Goal: Transaction & Acquisition: Purchase product/service

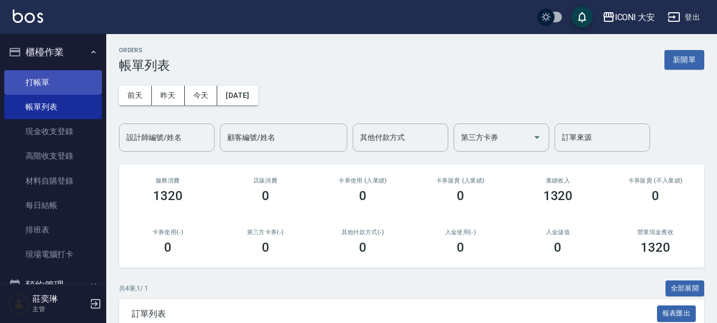
click at [23, 79] on link "打帳單" at bounding box center [53, 82] width 98 height 24
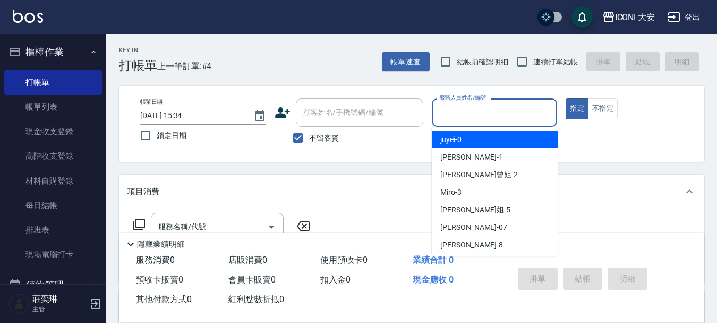
click at [475, 116] on input "服務人員姓名/編號" at bounding box center [495, 112] width 116 height 19
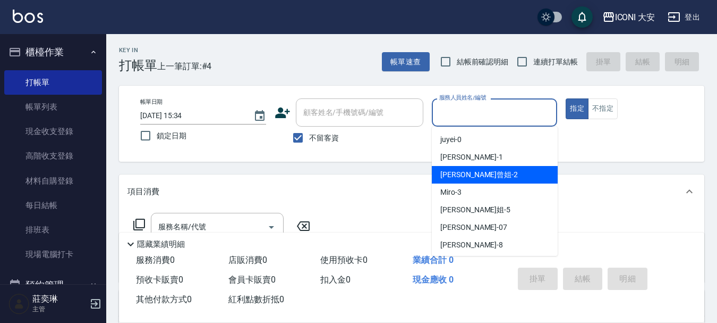
click at [482, 172] on div "[PERSON_NAME]曾姐 -2" at bounding box center [495, 175] width 126 height 18
type input "[PERSON_NAME]曾姐-2"
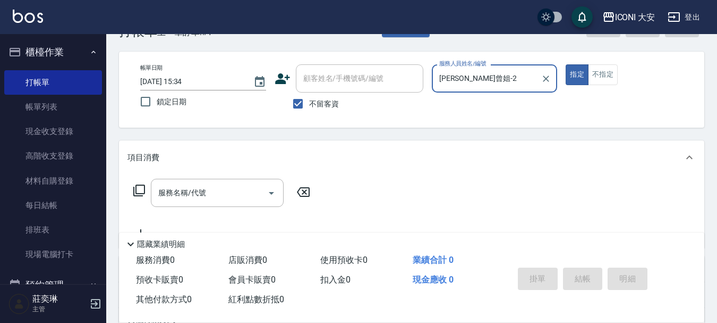
scroll to position [53, 0]
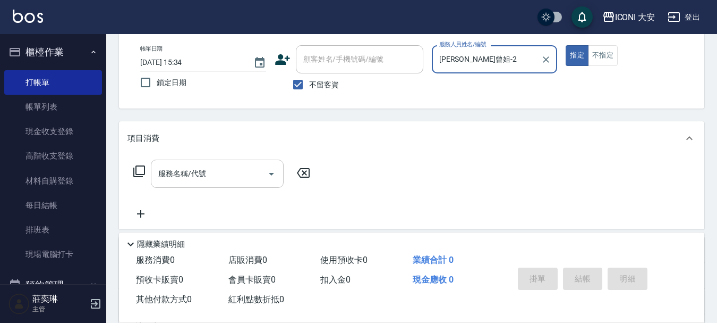
click at [238, 163] on div "服務名稱/代號" at bounding box center [217, 173] width 133 height 28
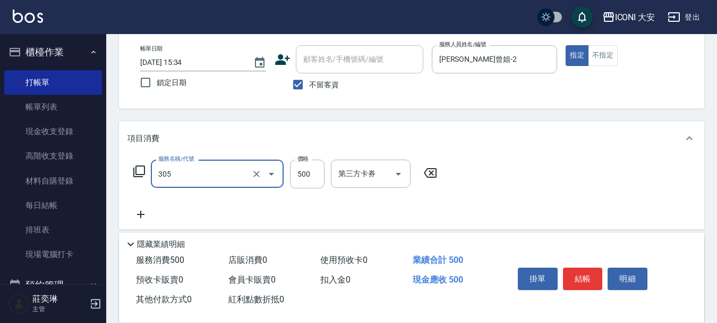
type input "剪髮(305)"
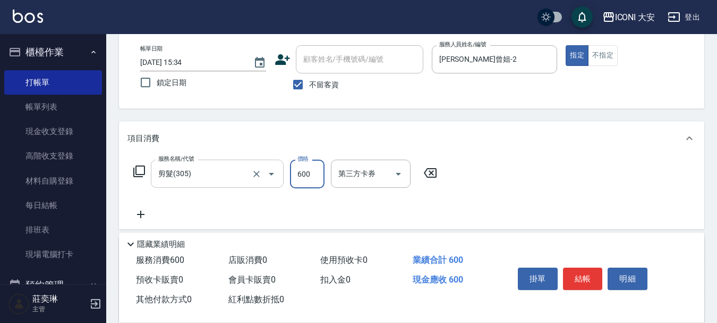
type input "600"
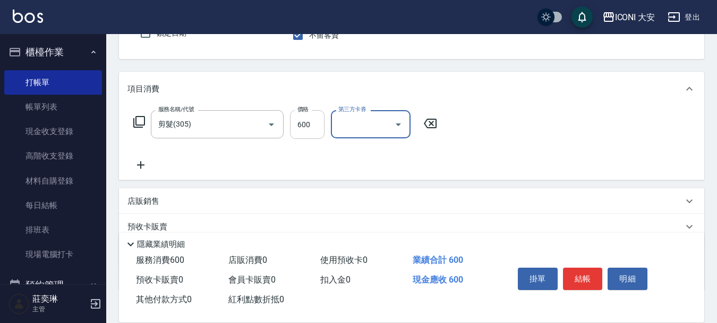
scroll to position [172, 0]
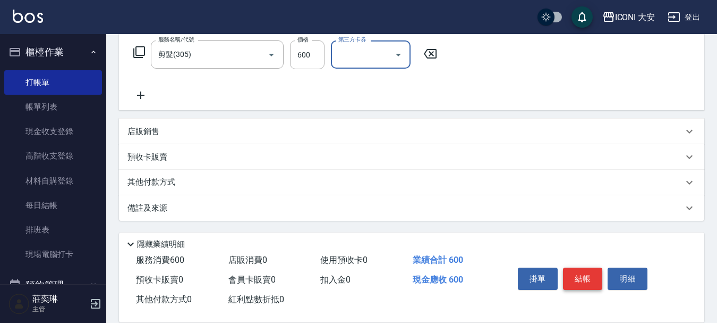
click at [574, 268] on button "結帳" at bounding box center [583, 278] width 40 height 22
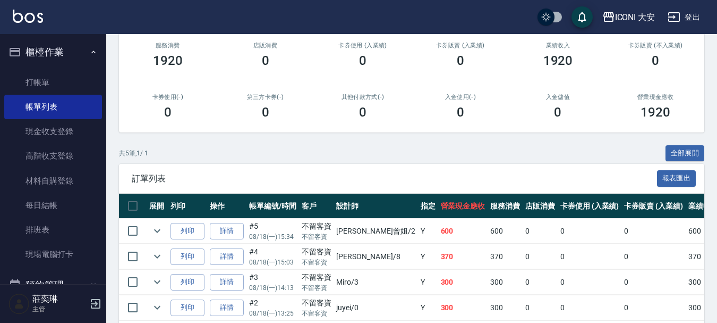
scroll to position [208, 0]
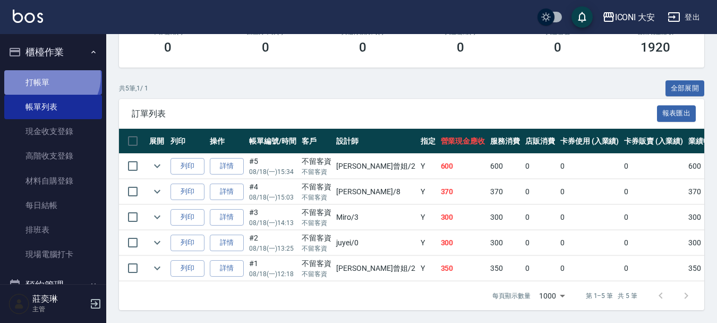
click at [50, 76] on link "打帳單" at bounding box center [53, 82] width 98 height 24
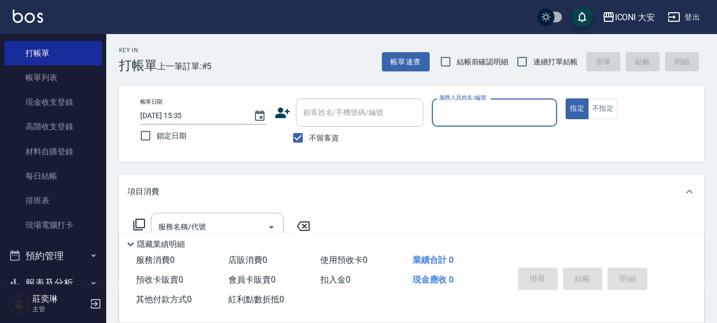
scroll to position [53, 0]
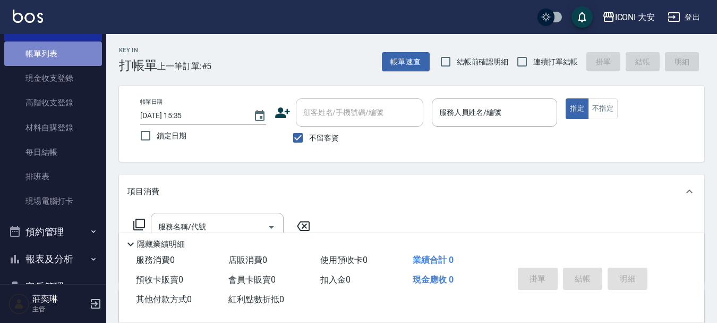
click at [53, 56] on link "帳單列表" at bounding box center [53, 53] width 98 height 24
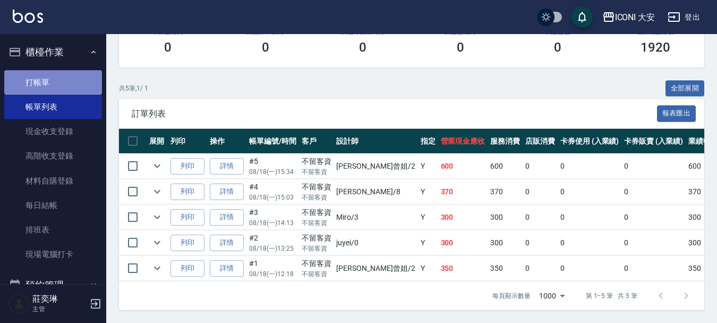
click at [61, 80] on link "打帳單" at bounding box center [53, 82] width 98 height 24
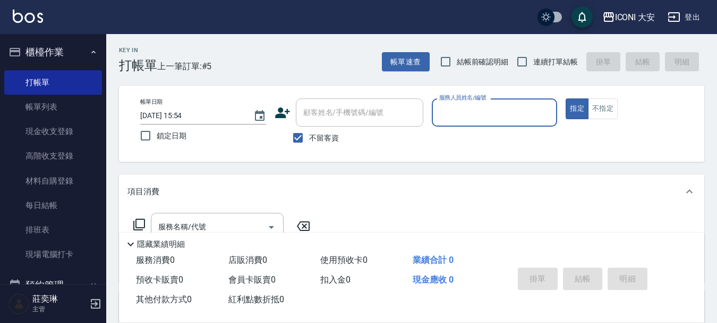
drag, startPoint x: 298, startPoint y: 137, endPoint x: 300, endPoint y: 121, distance: 16.2
click at [299, 136] on input "不留客資" at bounding box center [298, 137] width 22 height 22
checkbox input "false"
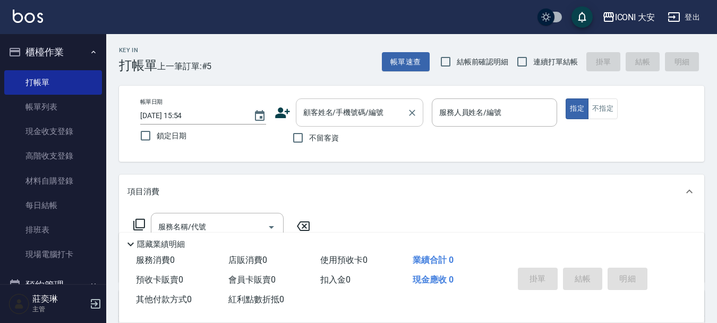
drag, startPoint x: 301, startPoint y: 118, endPoint x: 306, endPoint y: 123, distance: 7.1
click at [302, 119] on input "顧客姓名/手機號碼/編號" at bounding box center [352, 112] width 102 height 19
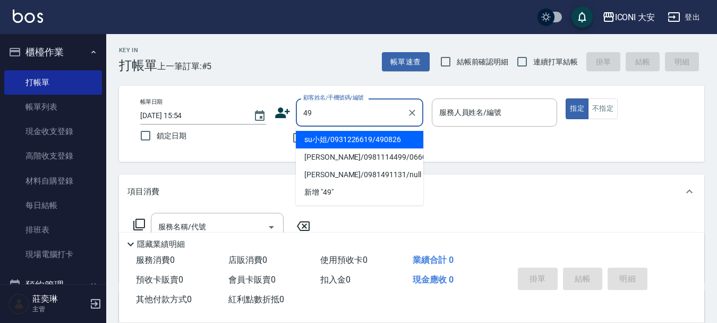
type input "su小姐/0931226619/490826"
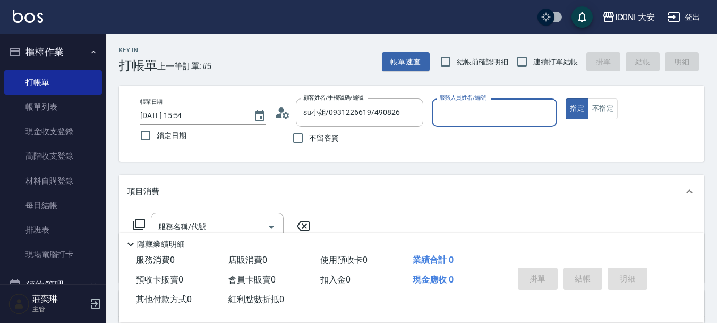
type input "Happy-9"
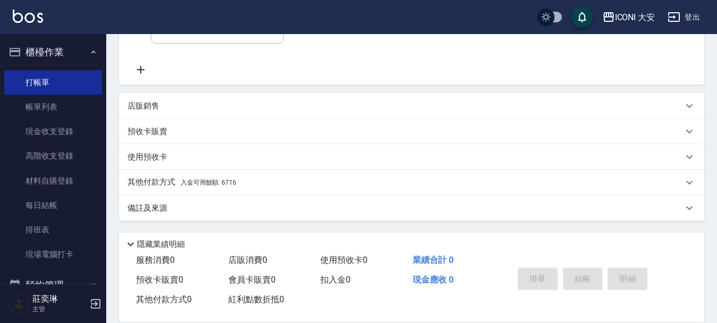
scroll to position [144, 0]
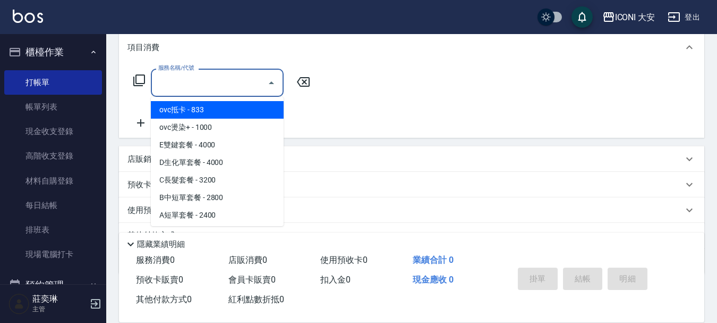
click at [199, 87] on input "服務名稱/代號" at bounding box center [209, 82] width 107 height 19
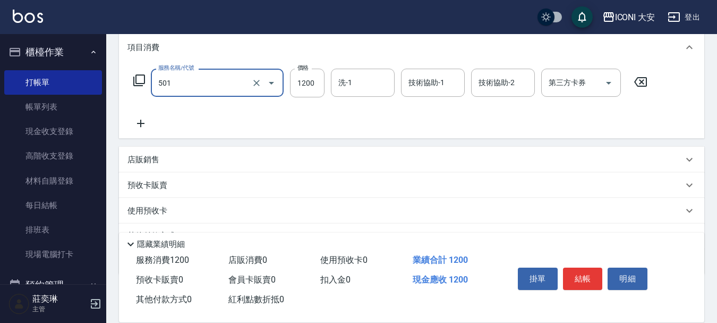
type input "染髮(501)"
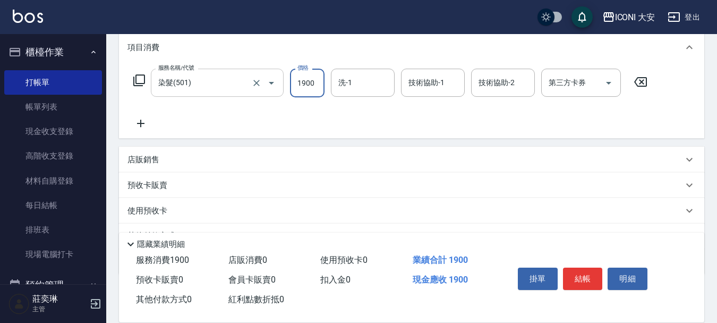
type input "1900"
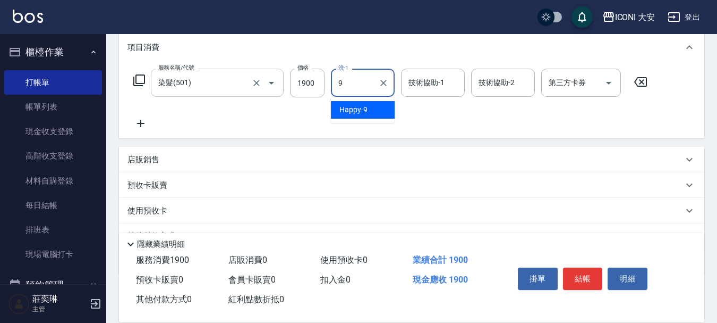
type input "Happy-9"
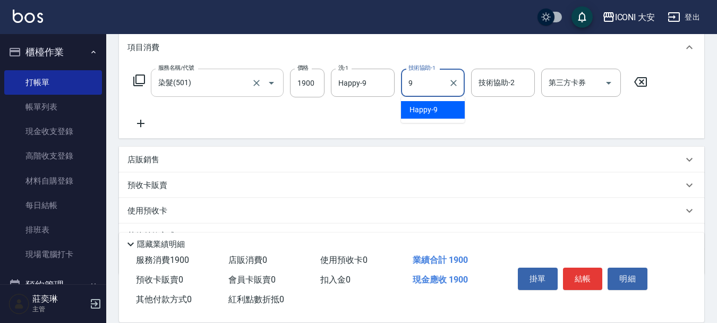
type input "Happy-9"
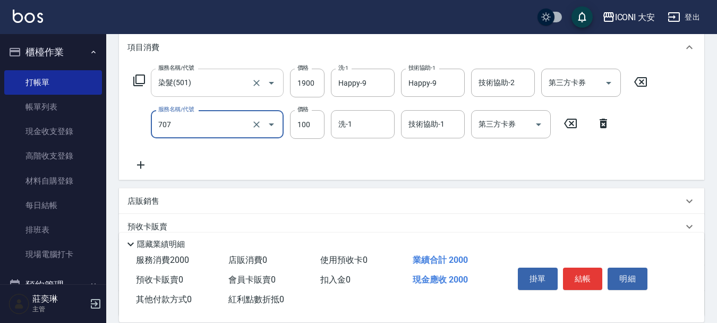
type input "瞬間護髮(707)"
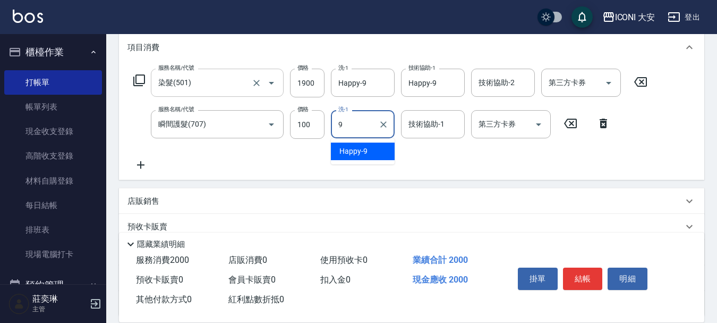
type input "Happy-9"
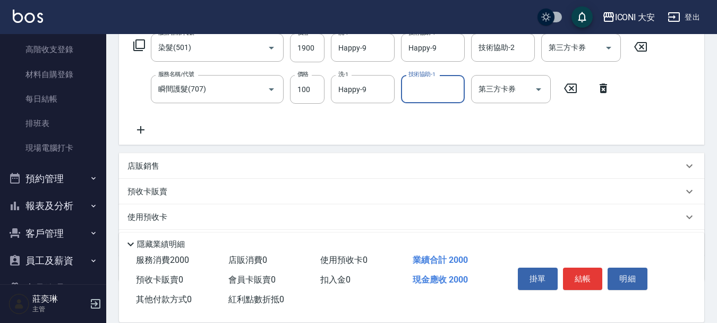
scroll to position [197, 0]
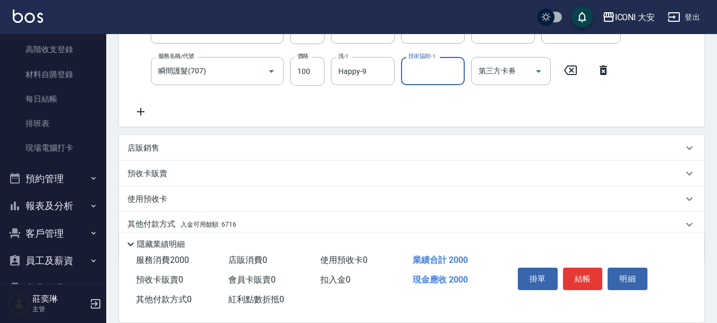
click at [214, 225] on span "入金可用餘額: 6716" at bounding box center [209, 224] width 56 height 7
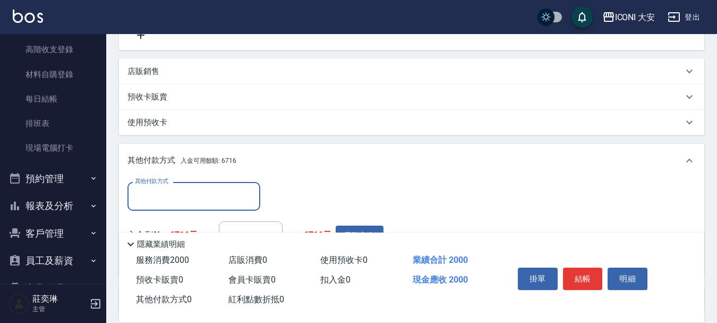
scroll to position [364, 0]
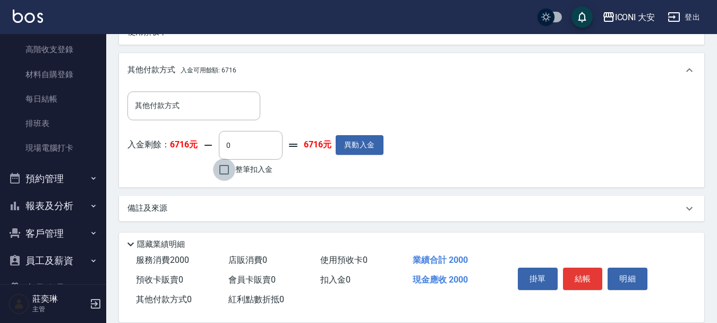
click at [225, 172] on input "整筆扣入金" at bounding box center [224, 169] width 22 height 22
checkbox input "true"
type input "2000"
click at [577, 278] on button "結帳" at bounding box center [583, 278] width 40 height 22
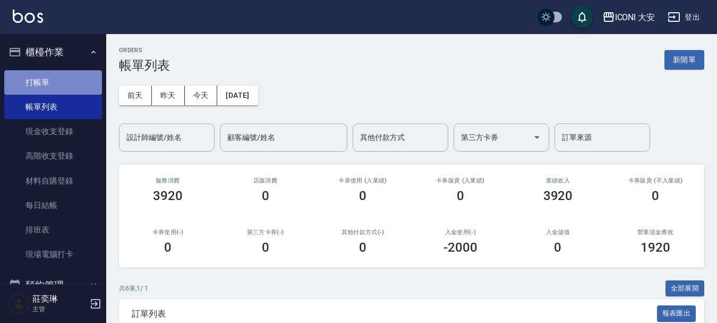
click at [75, 87] on link "打帳單" at bounding box center [53, 82] width 98 height 24
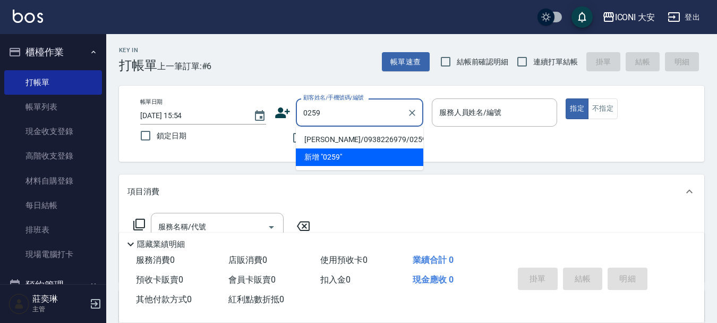
click at [360, 138] on li "[PERSON_NAME]/0938226979/0259" at bounding box center [360, 140] width 128 height 18
type input "[PERSON_NAME]/0938226979/0259"
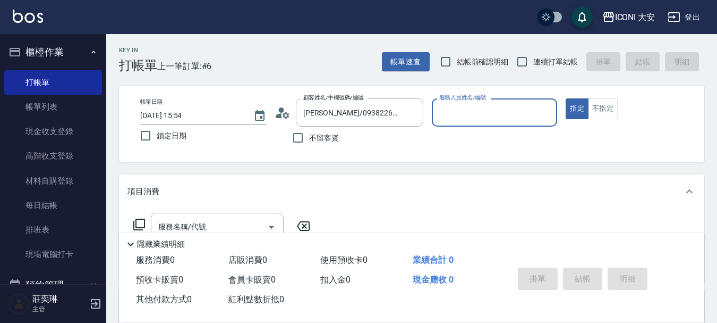
type input "Happy-9"
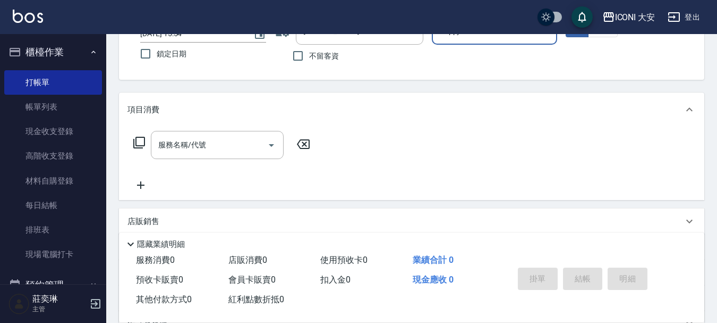
scroll to position [106, 0]
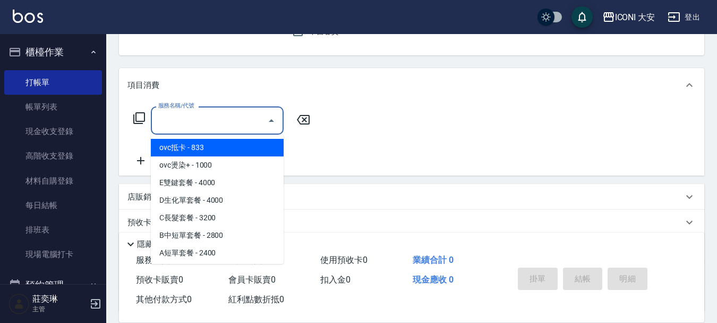
click at [231, 129] on input "服務名稱/代號" at bounding box center [209, 120] width 107 height 19
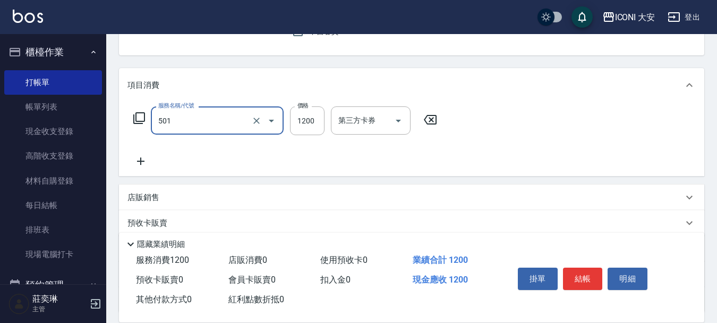
type input "染髮(501)"
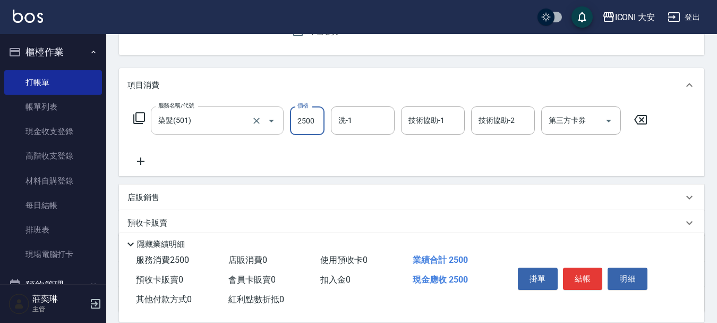
type input "2500"
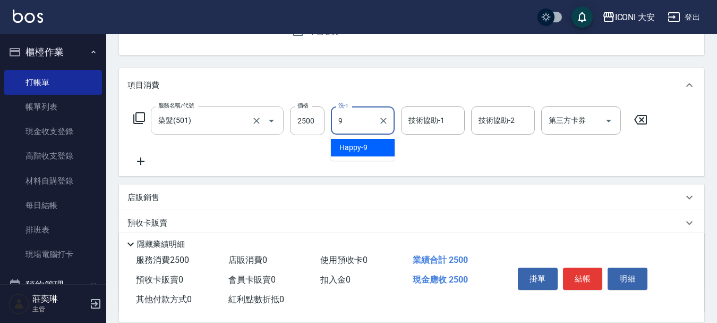
type input "Happy-9"
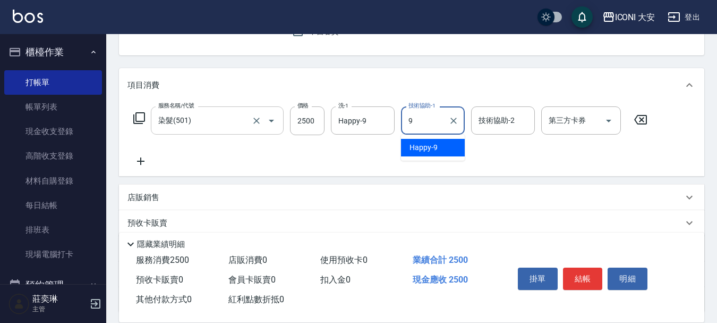
type input "Happy-9"
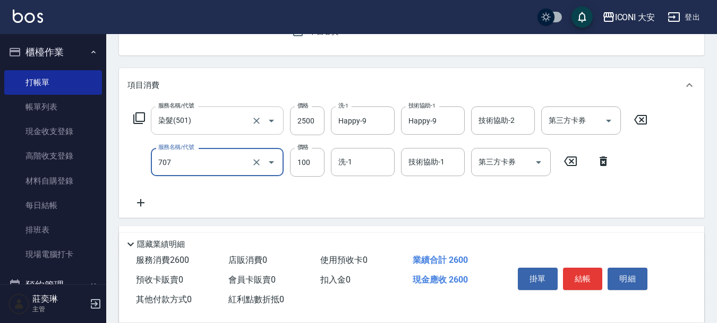
type input "瞬間護髮(707)"
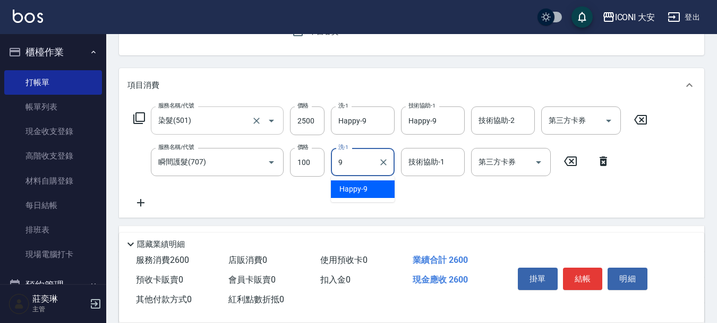
type input "Happy-9"
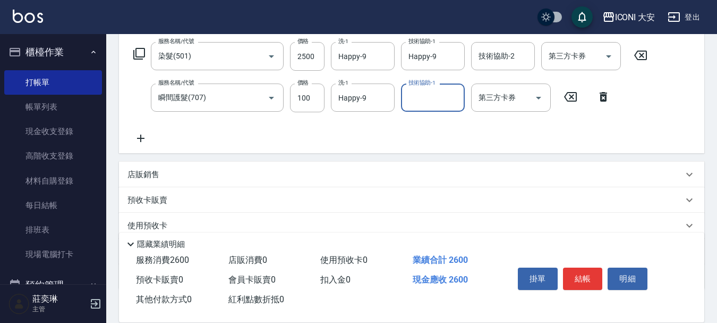
scroll to position [239, 0]
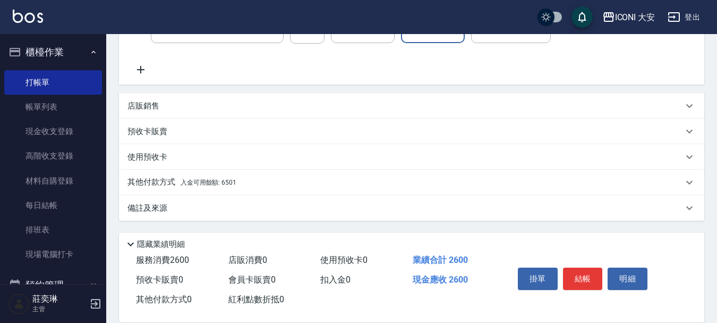
click at [219, 184] on span "入金可用餘額: 6501" at bounding box center [209, 182] width 56 height 7
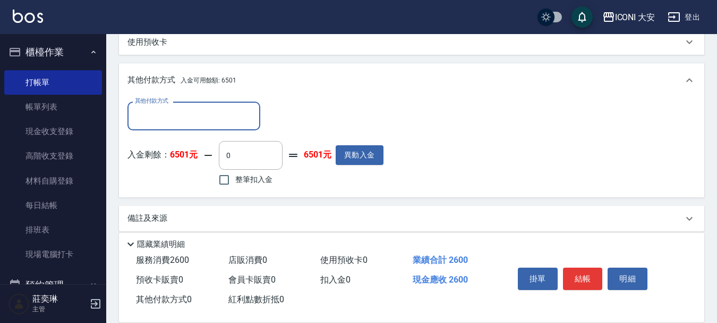
scroll to position [356, 0]
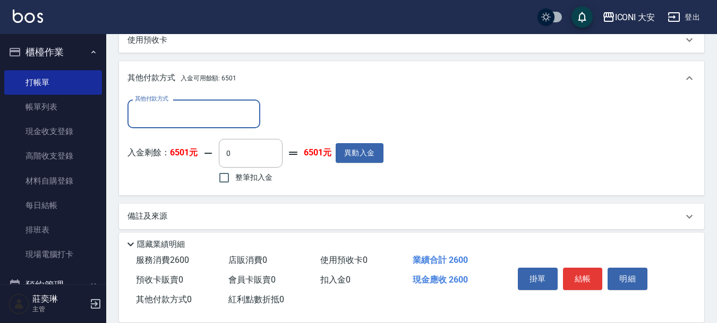
click at [219, 184] on input "整筆扣入金" at bounding box center [224, 177] width 22 height 22
checkbox input "true"
type input "2600"
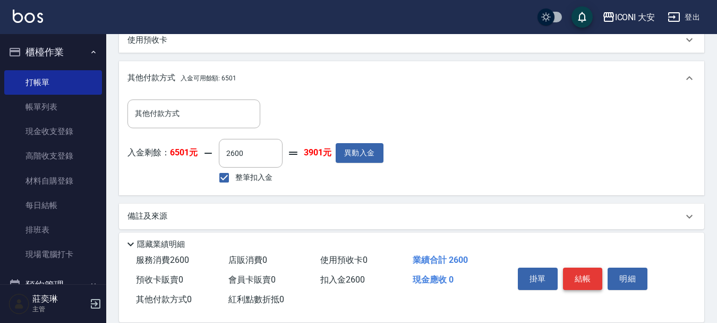
click at [575, 272] on button "結帳" at bounding box center [583, 278] width 40 height 22
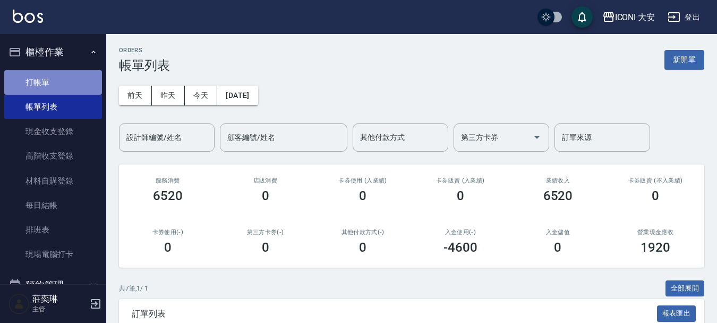
click at [59, 75] on link "打帳單" at bounding box center [53, 82] width 98 height 24
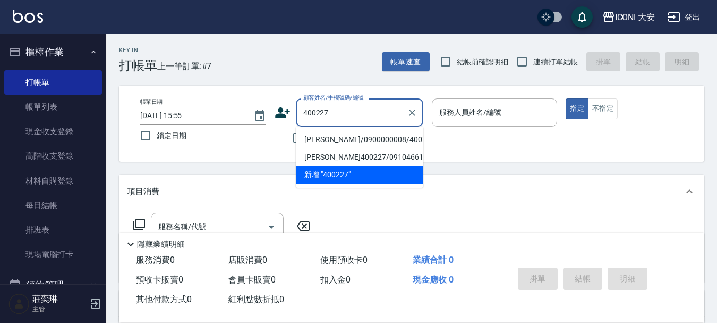
click at [378, 139] on li "[PERSON_NAME]/0900000008/400227" at bounding box center [360, 140] width 128 height 18
type input "[PERSON_NAME]/0900000008/400227"
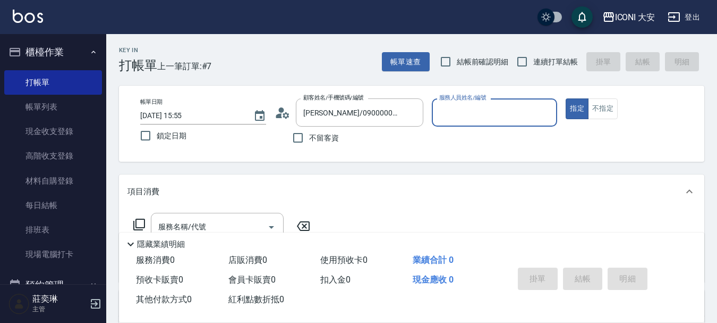
type input "Happy-9"
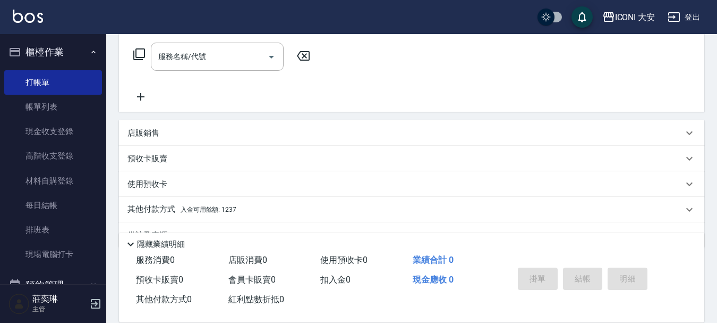
scroll to position [144, 0]
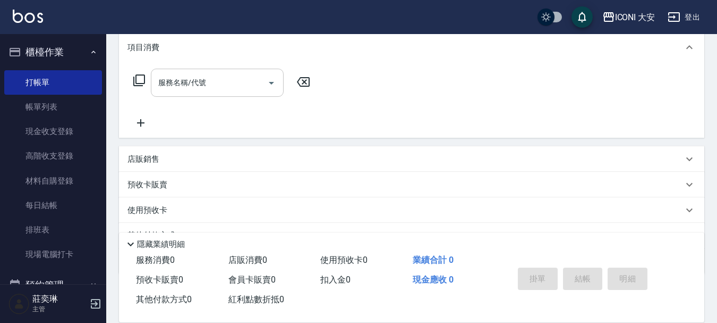
click at [215, 84] on input "服務名稱/代號" at bounding box center [209, 82] width 107 height 19
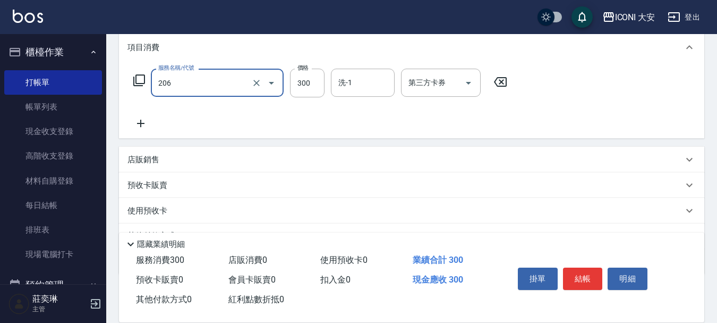
type input "洗髮(206)"
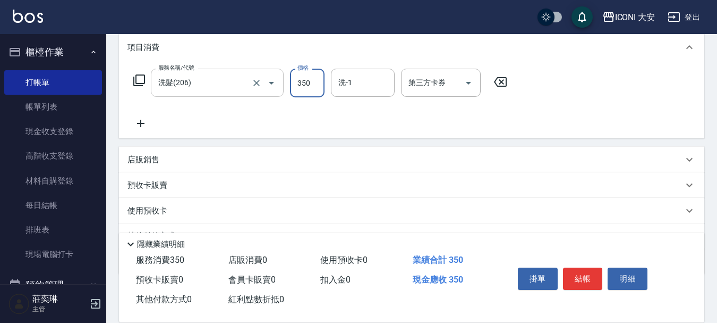
type input "350"
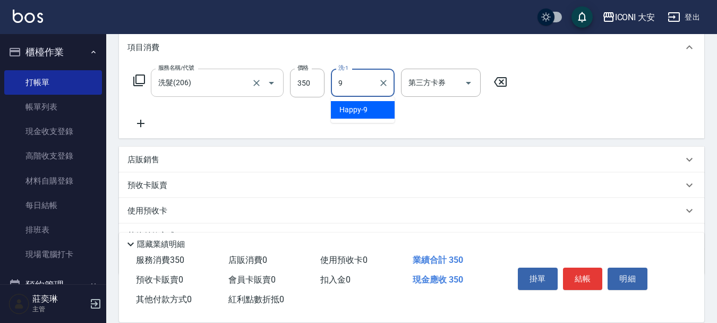
type input "Happy-9"
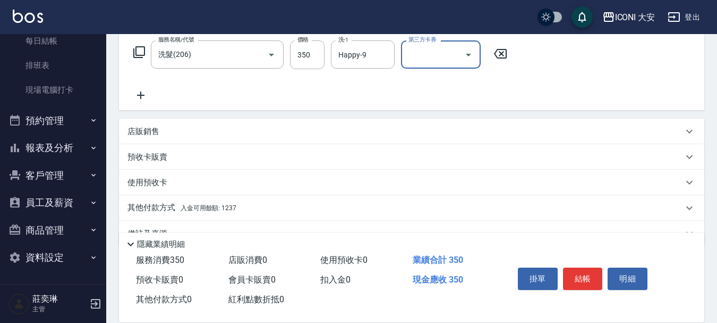
scroll to position [198, 0]
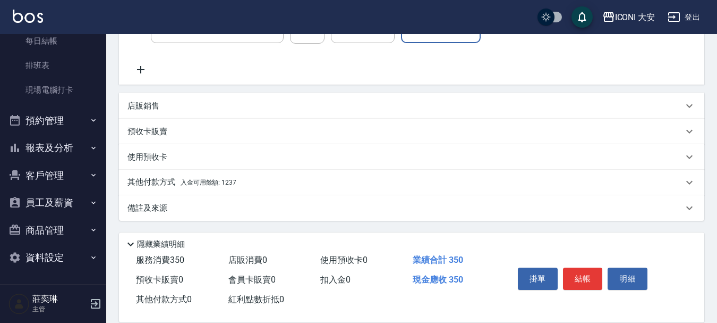
click at [226, 180] on span "入金可用餘額: 1237" at bounding box center [209, 182] width 56 height 7
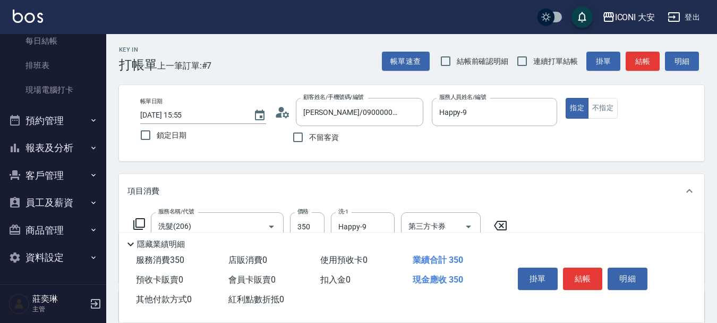
scroll to position [0, 0]
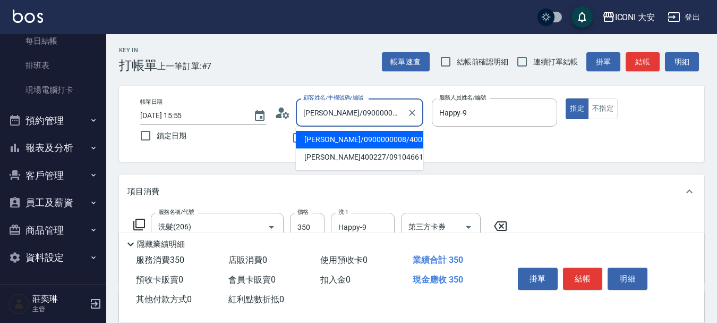
click at [340, 114] on input "[PERSON_NAME]/0900000008/400227" at bounding box center [352, 112] width 102 height 19
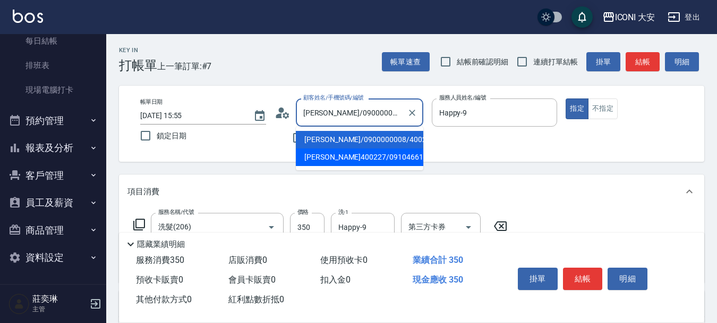
click at [334, 151] on li "[PERSON_NAME]400227/0910466110/" at bounding box center [360, 157] width 128 height 18
type input "[PERSON_NAME]400227/0910466110/"
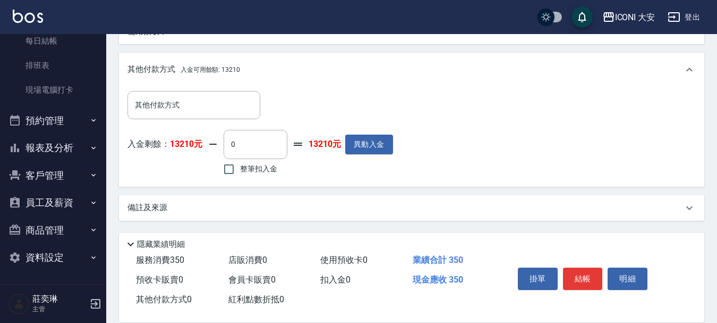
scroll to position [164, 0]
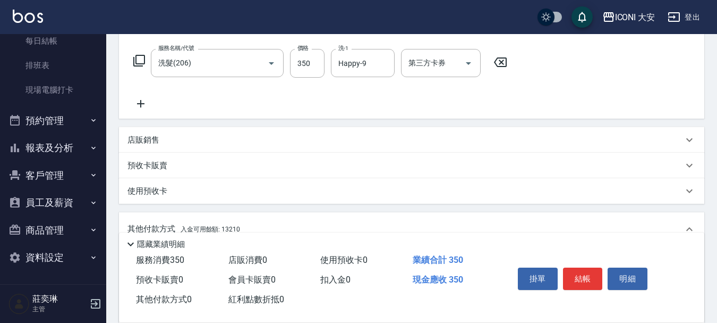
click at [148, 104] on icon at bounding box center [141, 103] width 27 height 13
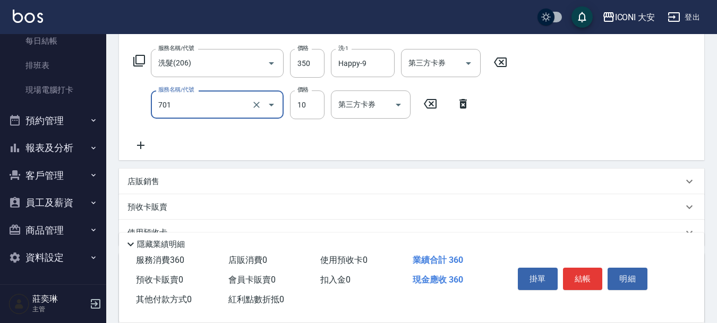
type input "[PERSON_NAME](701)"
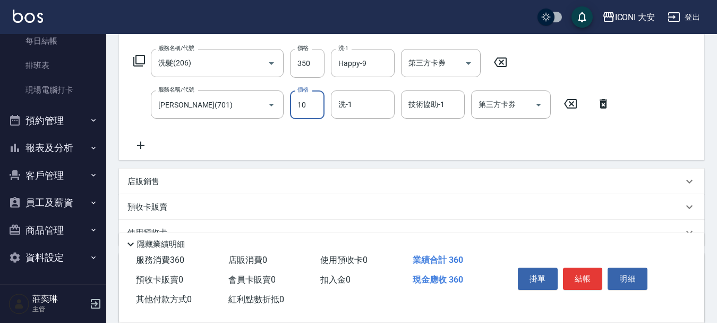
click at [308, 99] on input "10" at bounding box center [307, 104] width 35 height 29
type input "20"
type input "Happy-9"
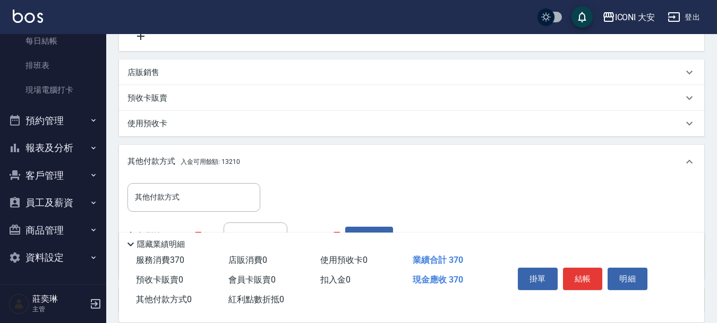
scroll to position [365, 0]
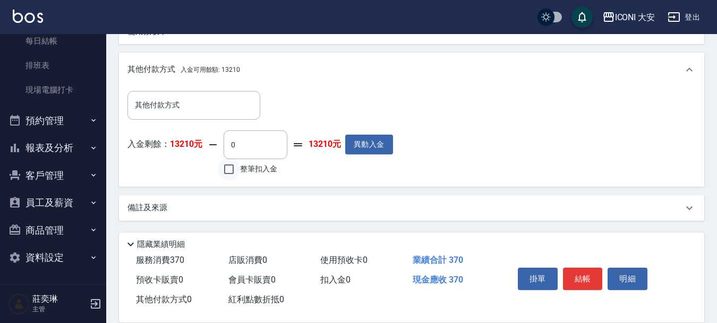
click at [236, 176] on input "整筆扣入金" at bounding box center [229, 169] width 22 height 22
checkbox input "true"
type input "370"
click at [579, 277] on button "結帳" at bounding box center [583, 278] width 40 height 22
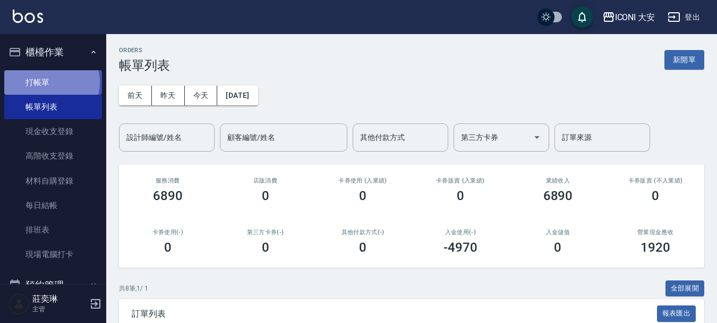
click at [51, 82] on link "打帳單" at bounding box center [53, 82] width 98 height 24
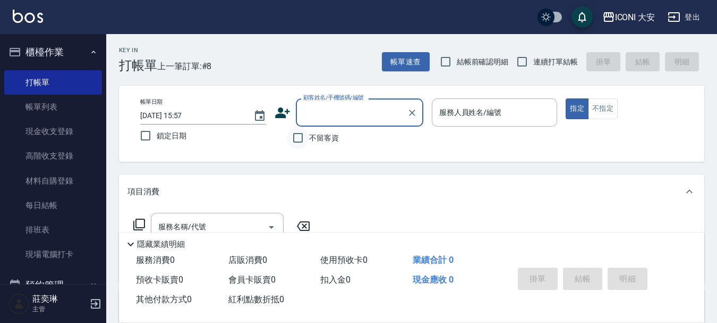
click at [294, 140] on input "不留客資" at bounding box center [298, 137] width 22 height 22
checkbox input "true"
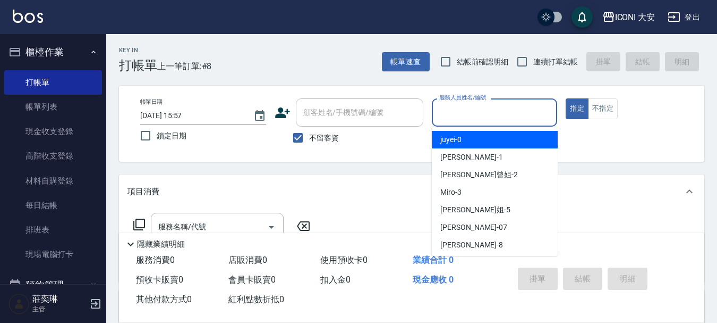
click at [478, 117] on input "服務人員姓名/編號" at bounding box center [495, 112] width 116 height 19
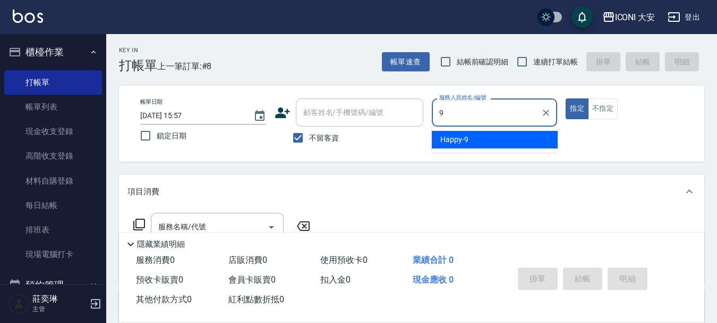
type input "Happy-9"
type button "true"
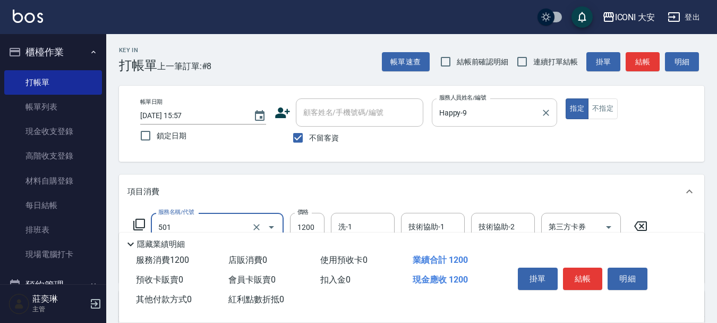
type input "染髮(501)"
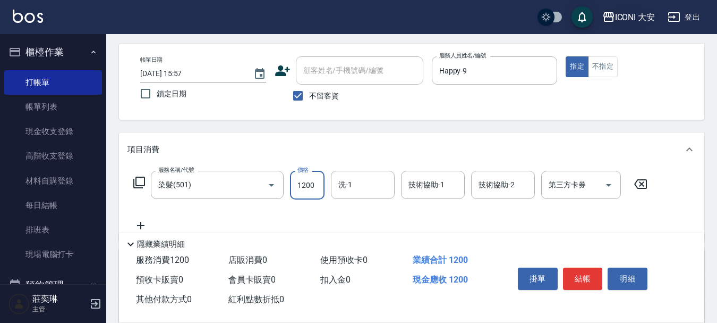
scroll to position [106, 0]
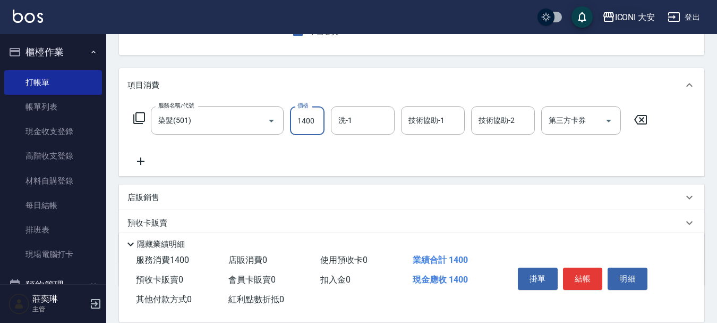
type input "1400"
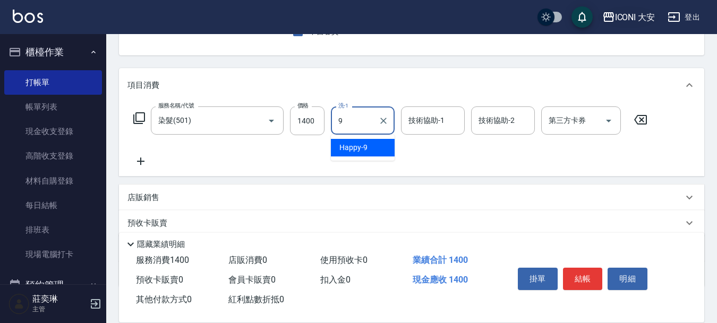
type input "Happy-9"
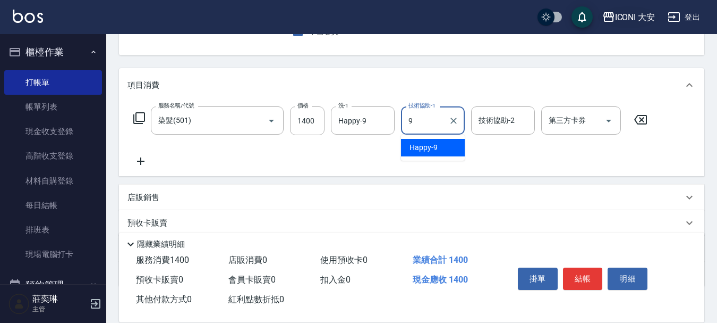
type input "Happy-9"
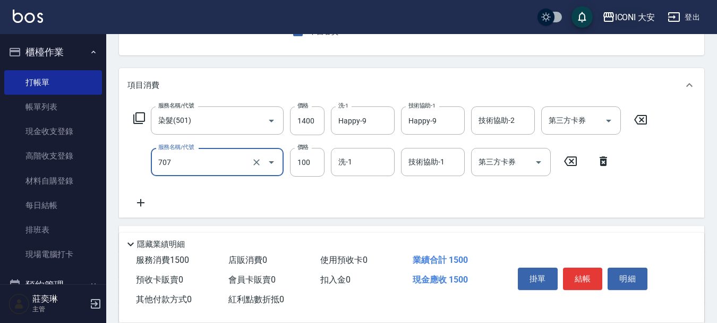
type input "瞬間護髮(707)"
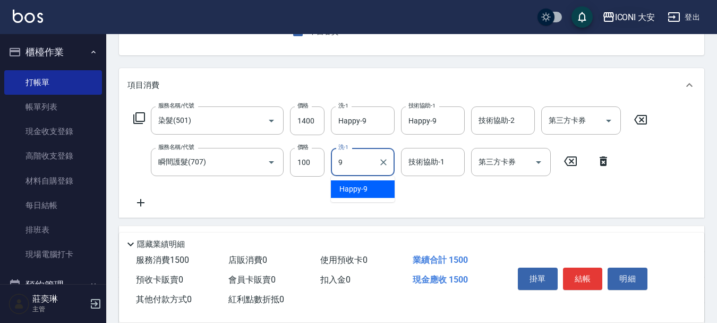
type input "Happy-9"
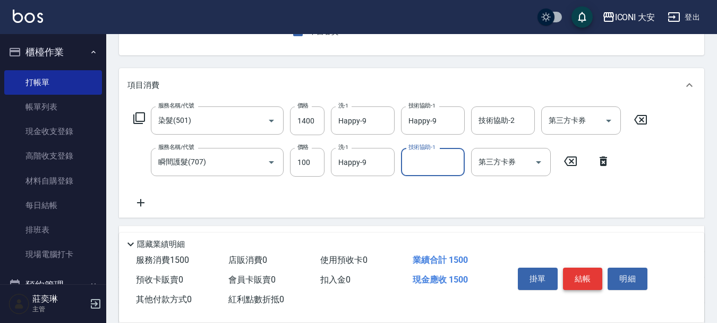
click at [588, 280] on button "結帳" at bounding box center [583, 278] width 40 height 22
